Goal: Navigation & Orientation: Find specific page/section

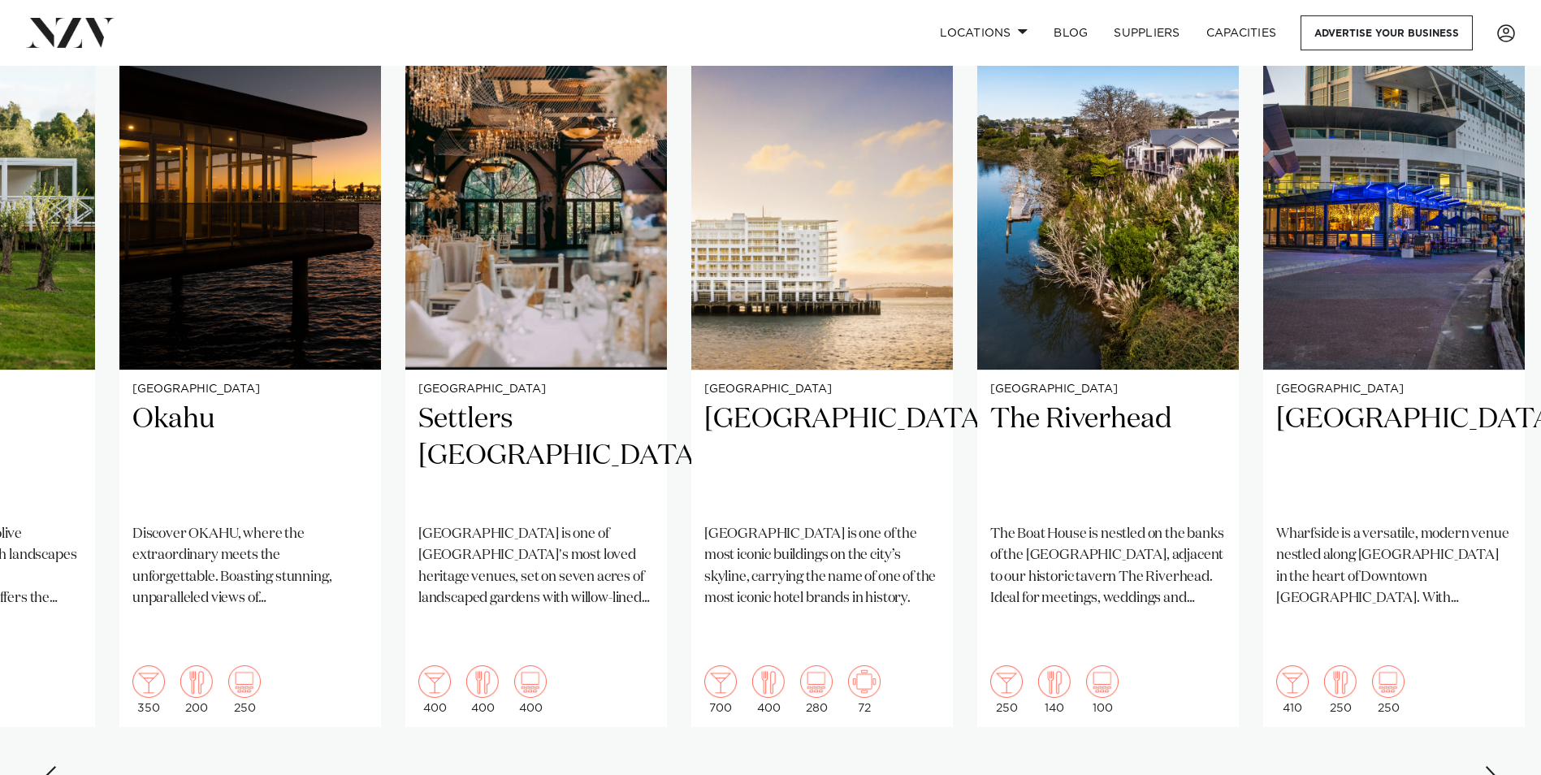
click at [1485, 766] on div "Next slide" at bounding box center [1492, 779] width 16 height 26
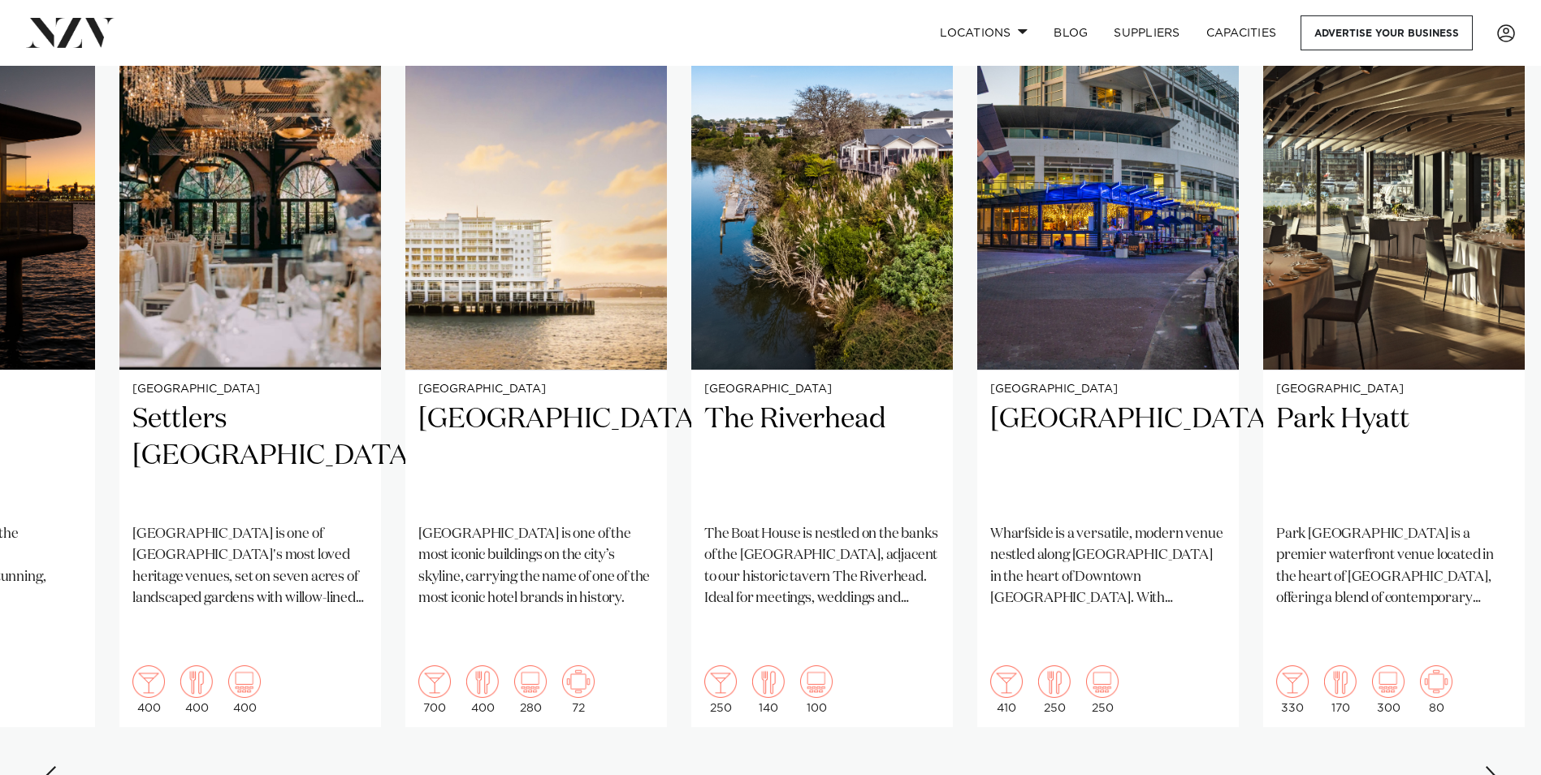
click at [1485, 766] on div "Next slide" at bounding box center [1492, 779] width 16 height 26
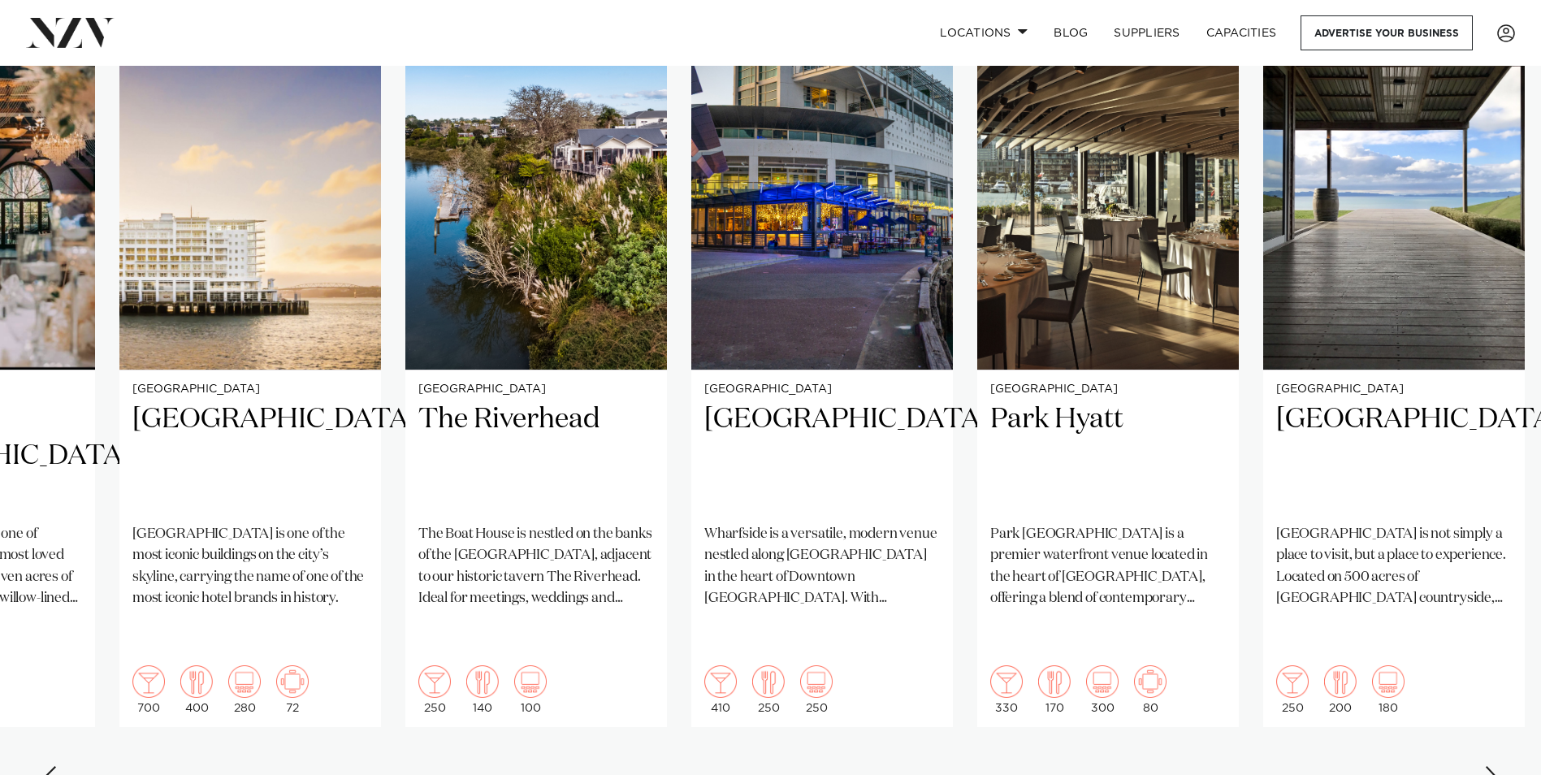
click at [1485, 766] on div "Next slide" at bounding box center [1492, 779] width 16 height 26
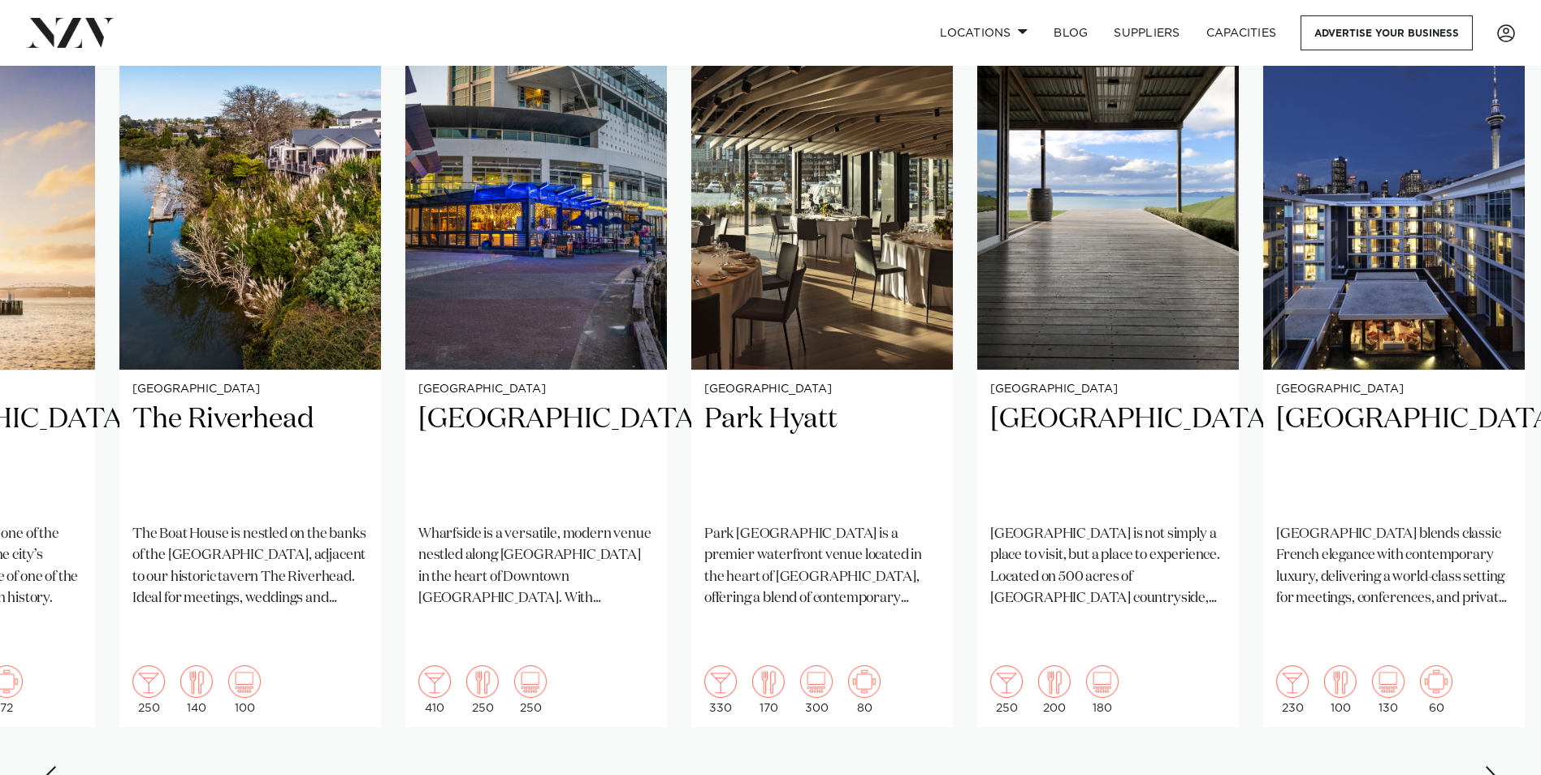
click at [1485, 766] on div "Next slide" at bounding box center [1492, 779] width 16 height 26
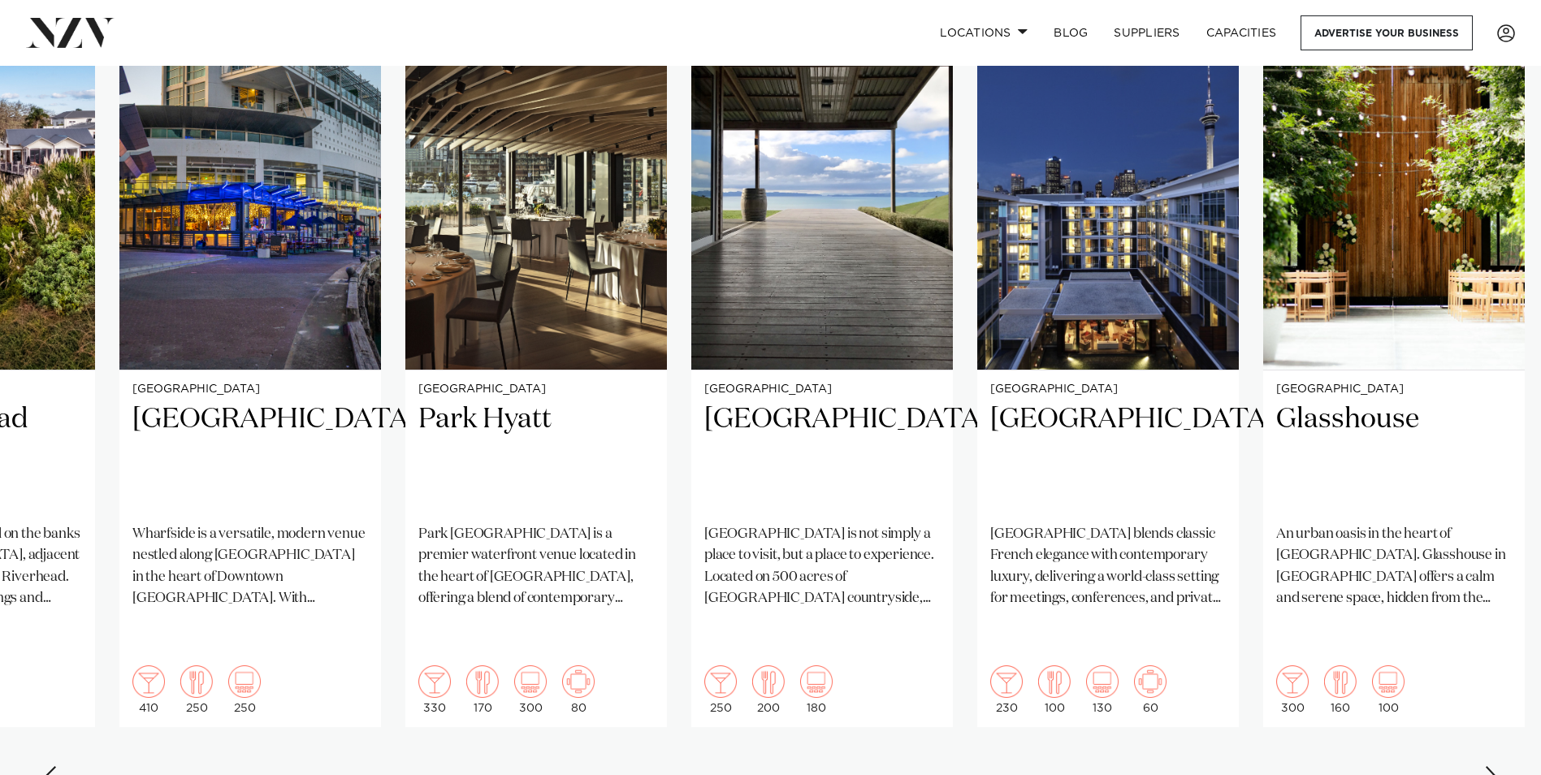
click at [1485, 766] on div "Next slide" at bounding box center [1492, 779] width 16 height 26
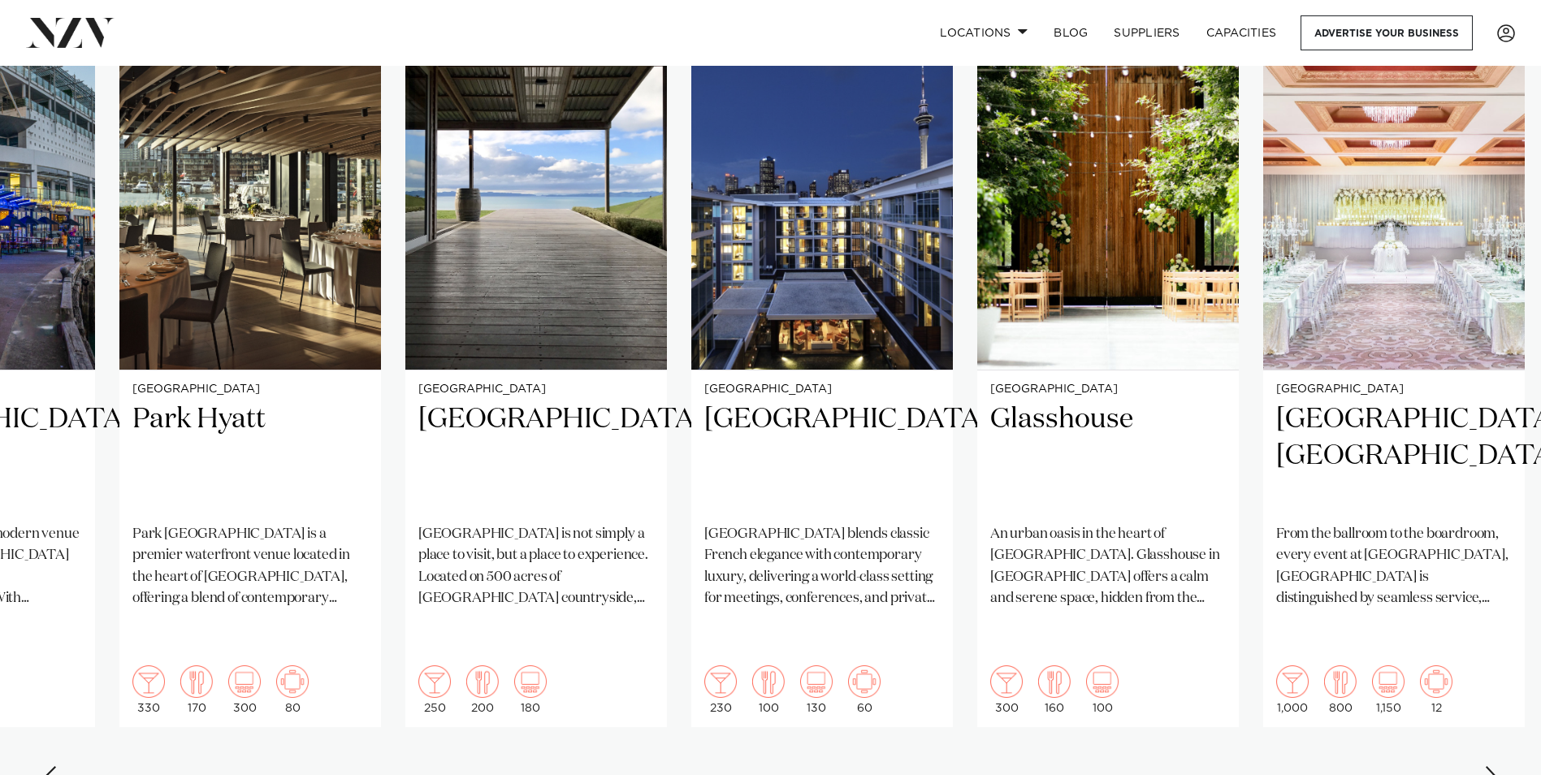
click at [1485, 766] on div "Next slide" at bounding box center [1492, 779] width 16 height 26
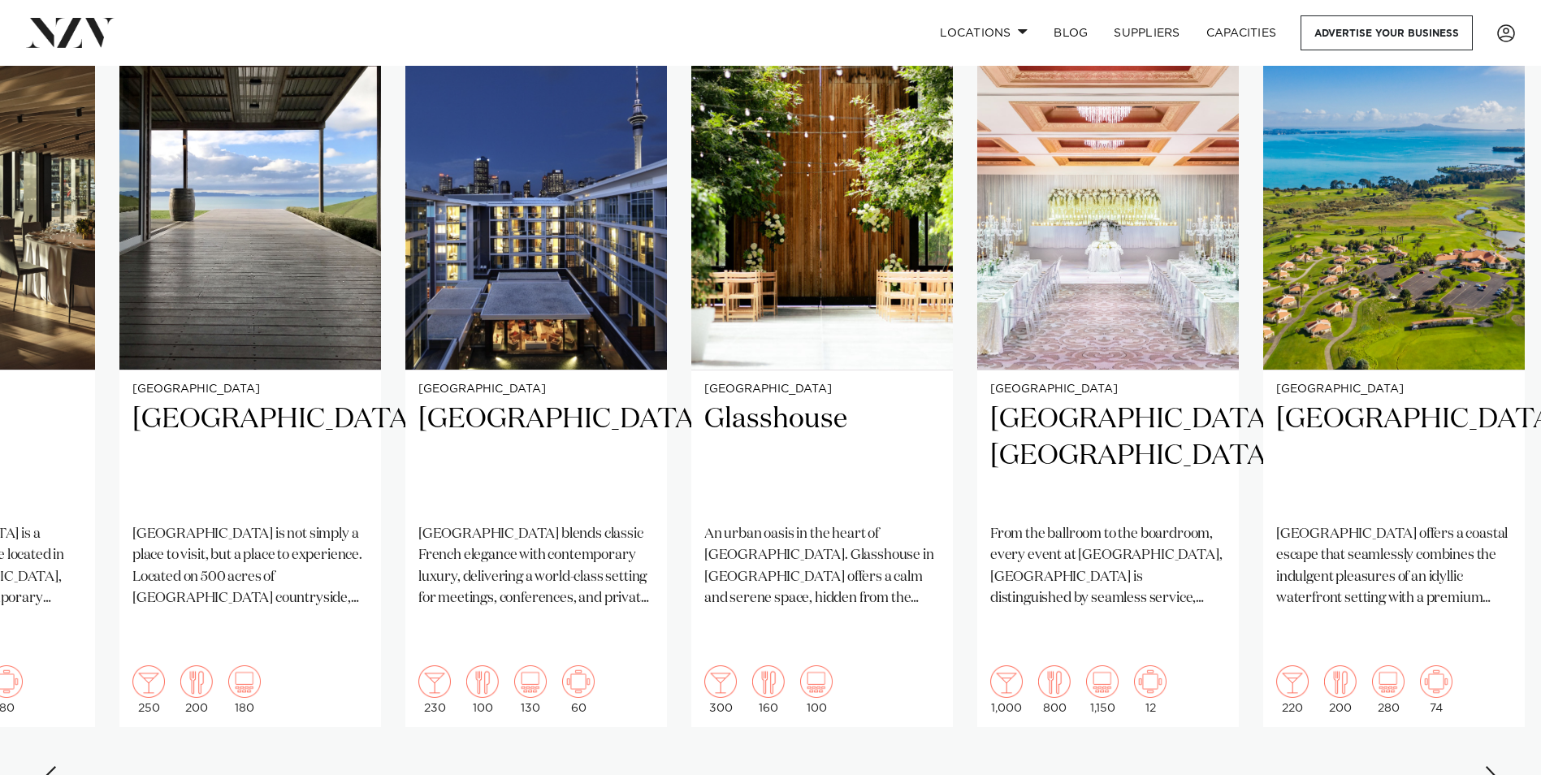
click at [1485, 766] on div "Next slide" at bounding box center [1492, 779] width 16 height 26
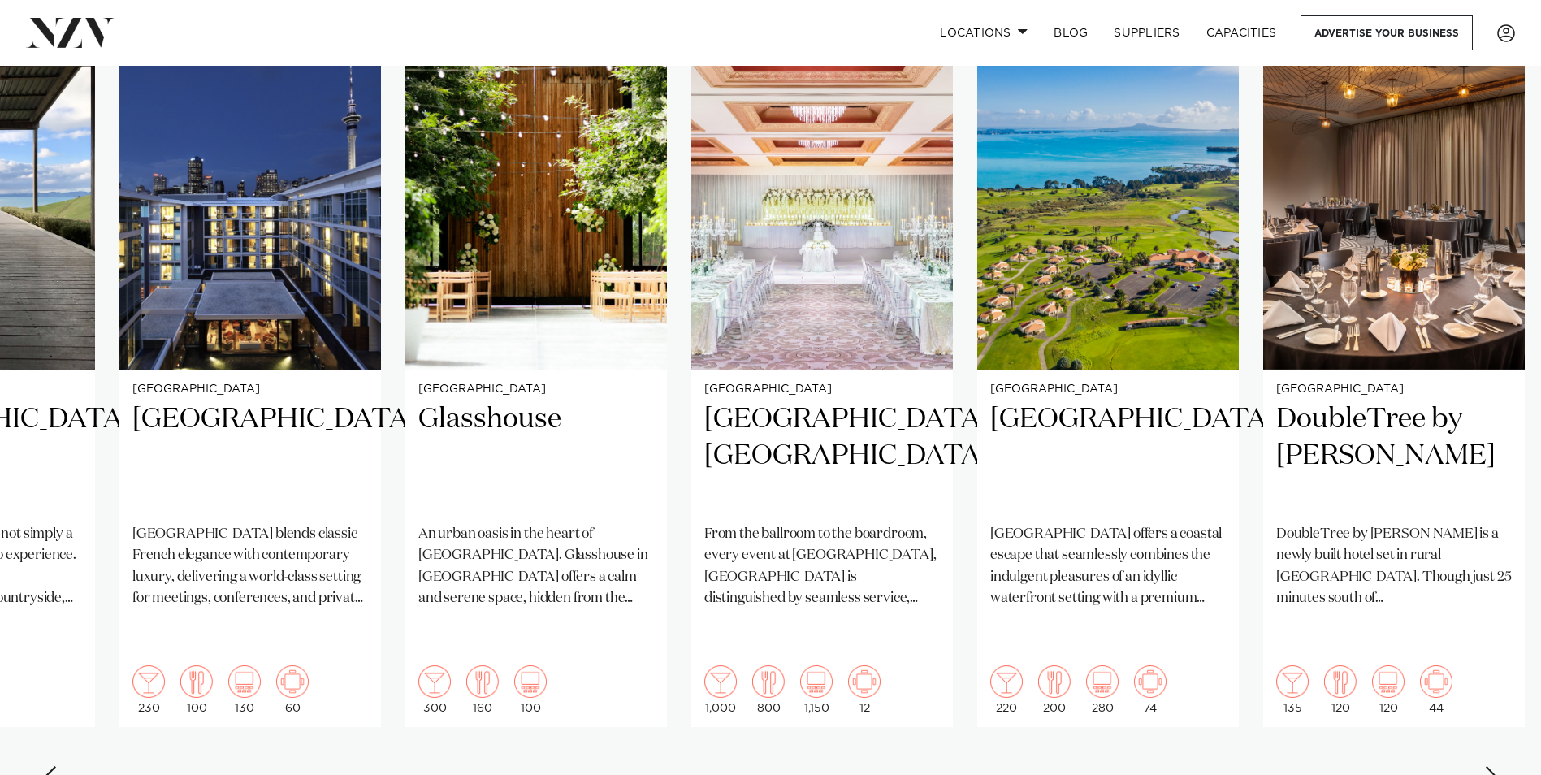
click at [1485, 766] on div "Next slide" at bounding box center [1492, 779] width 16 height 26
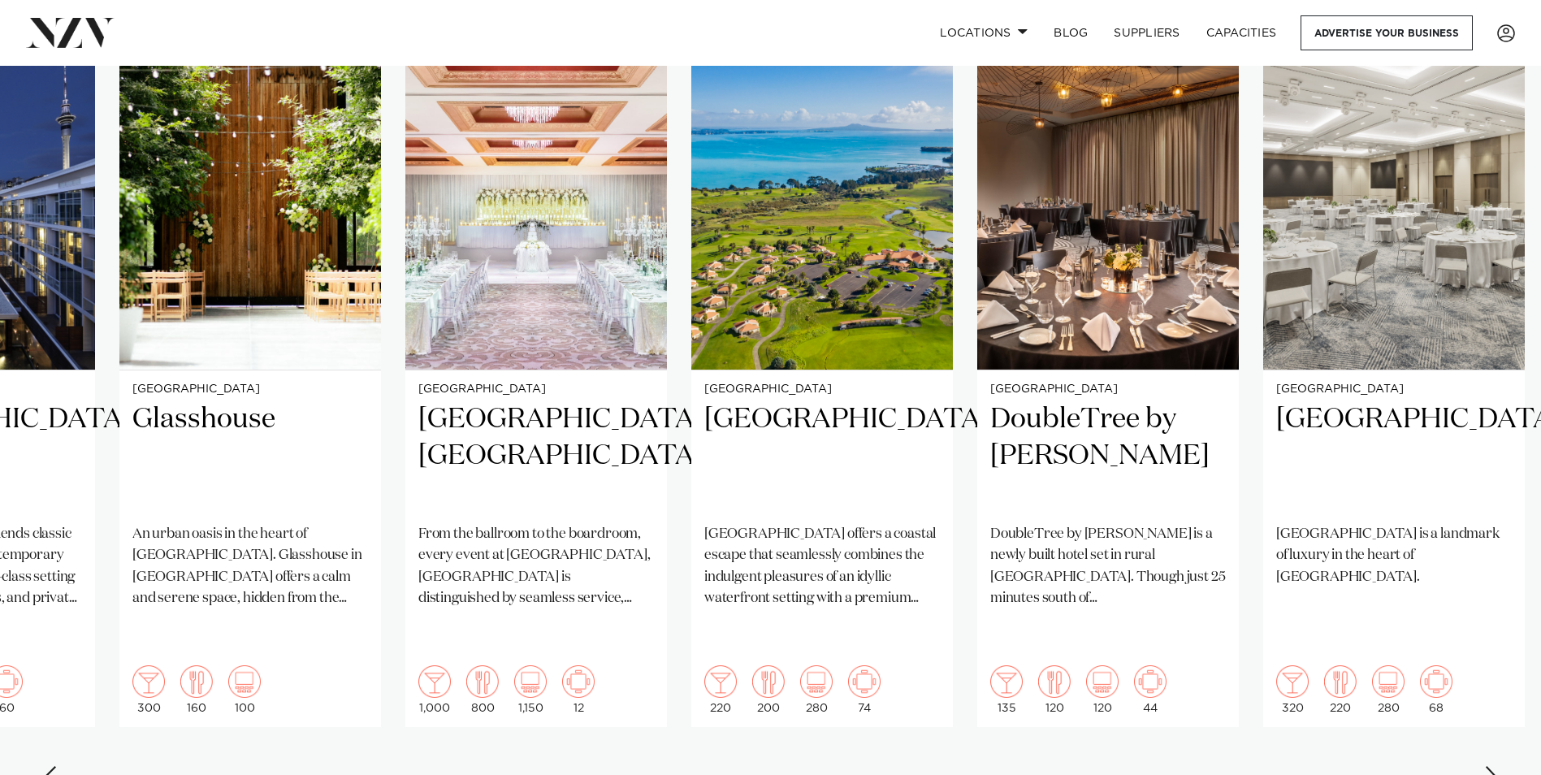
click at [1485, 766] on div "Next slide" at bounding box center [1492, 779] width 16 height 26
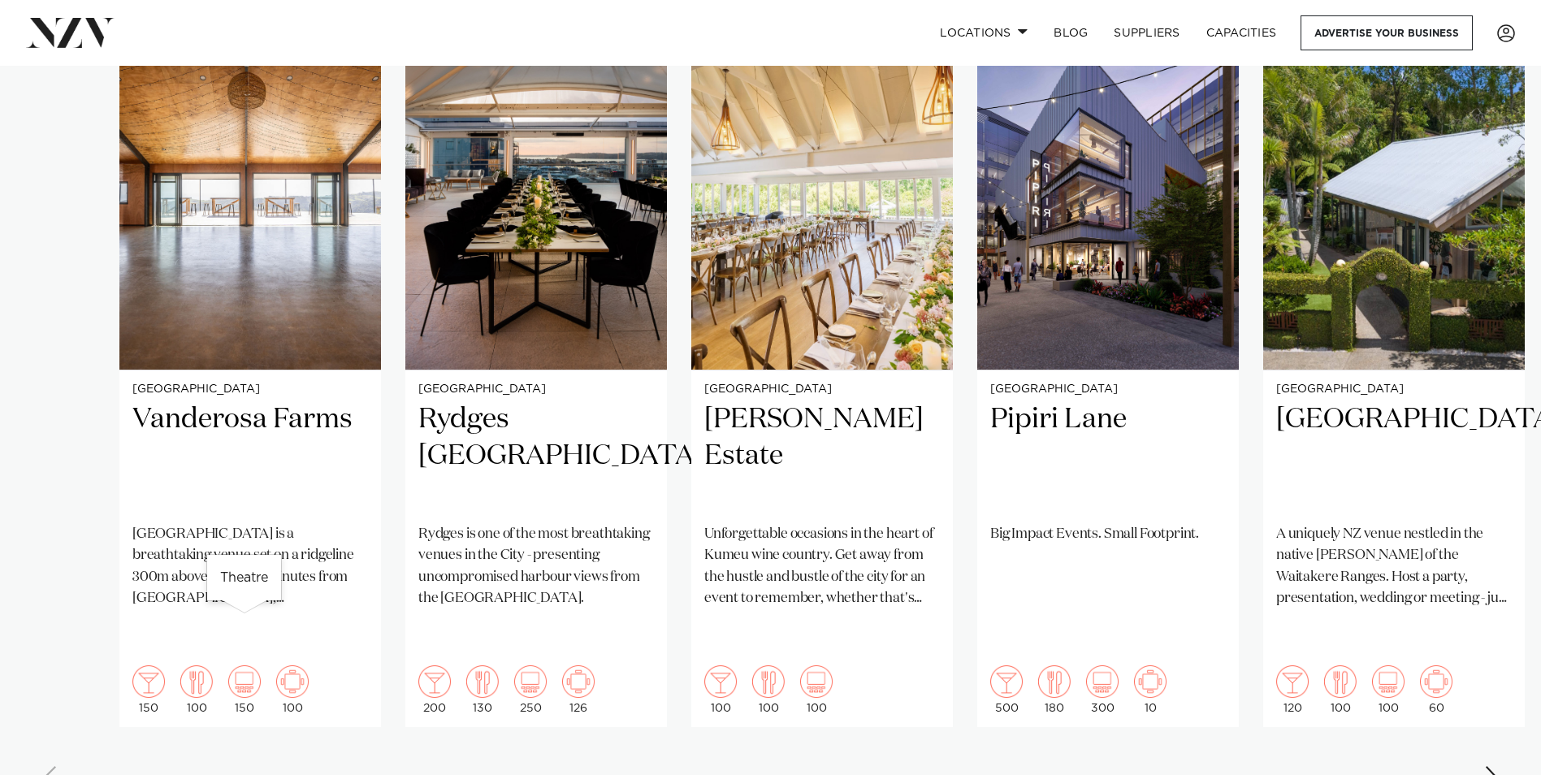
click at [253, 718] on swiper-container "Auckland Vanderosa Farms [GEOGRAPHIC_DATA] is a breathtaking venue set on a rid…" at bounding box center [770, 412] width 1541 height 786
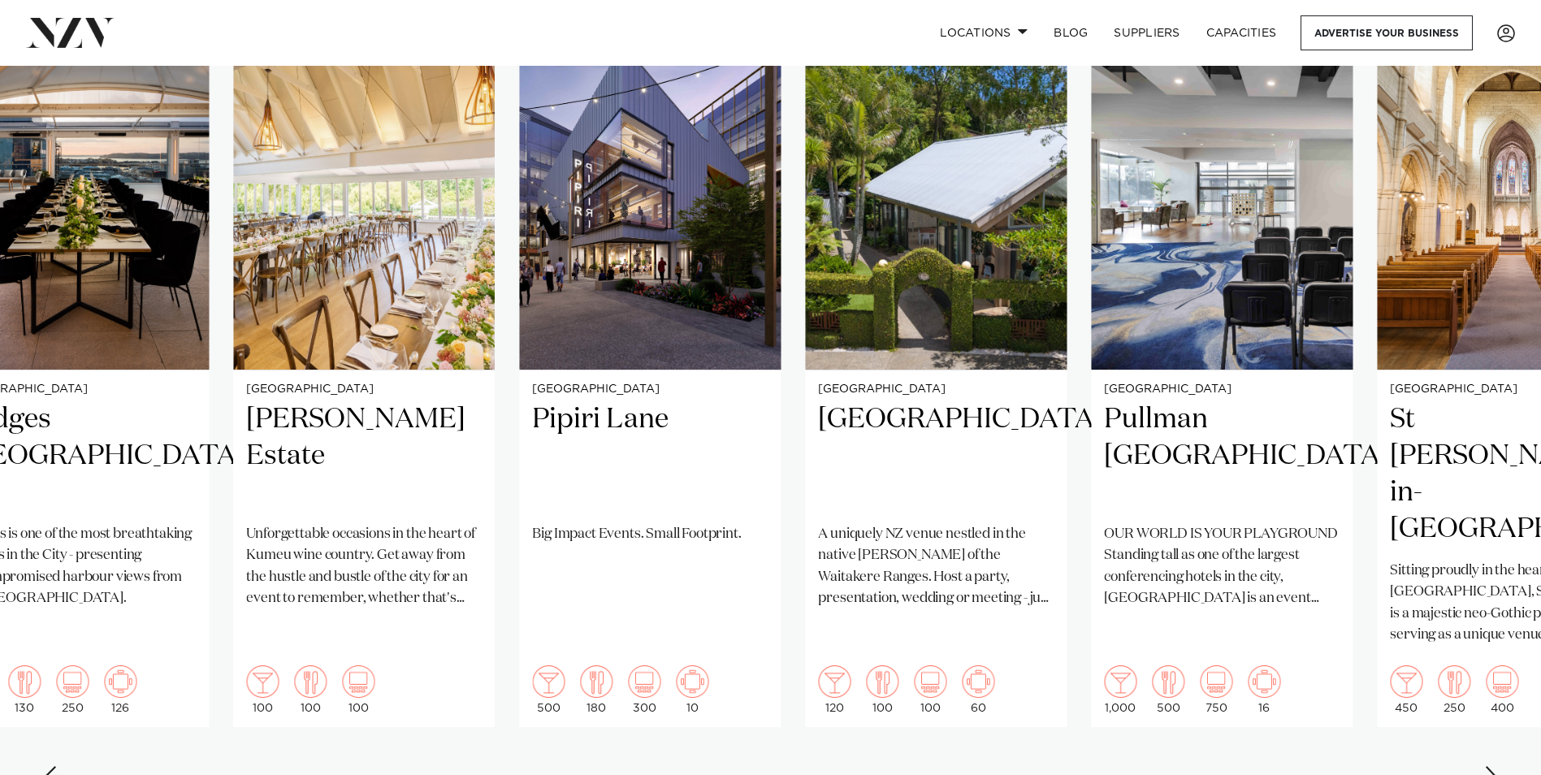
click at [335, 712] on swiper-container "Auckland Vanderosa Farms [GEOGRAPHIC_DATA] is a breathtaking venue set on a rid…" at bounding box center [770, 412] width 1541 height 786
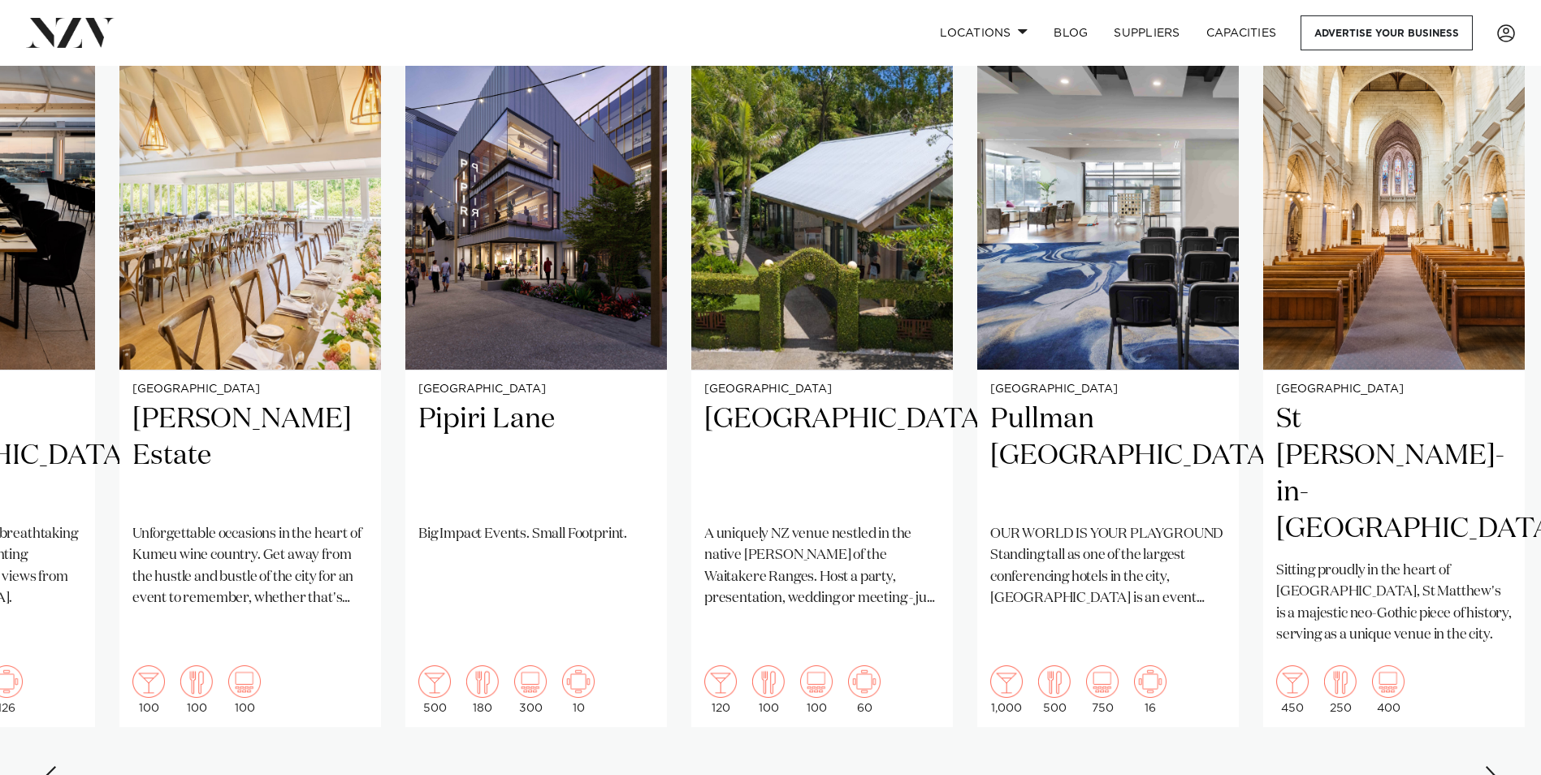
click at [336, 716] on swiper-container "Auckland Vanderosa Farms [GEOGRAPHIC_DATA] is a breathtaking venue set on a rid…" at bounding box center [770, 412] width 1541 height 786
